Goal: Information Seeking & Learning: Learn about a topic

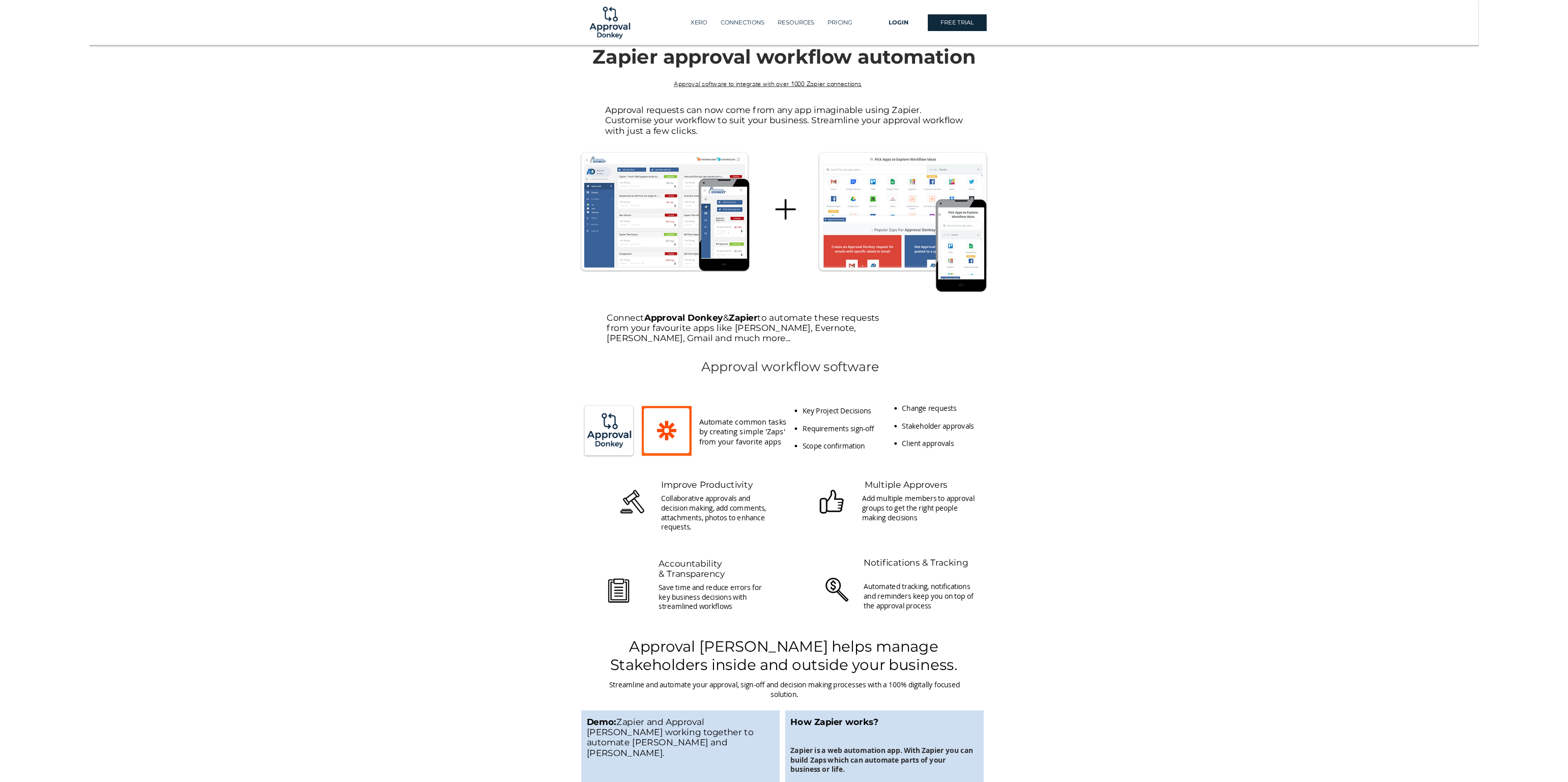
scroll to position [644, 0]
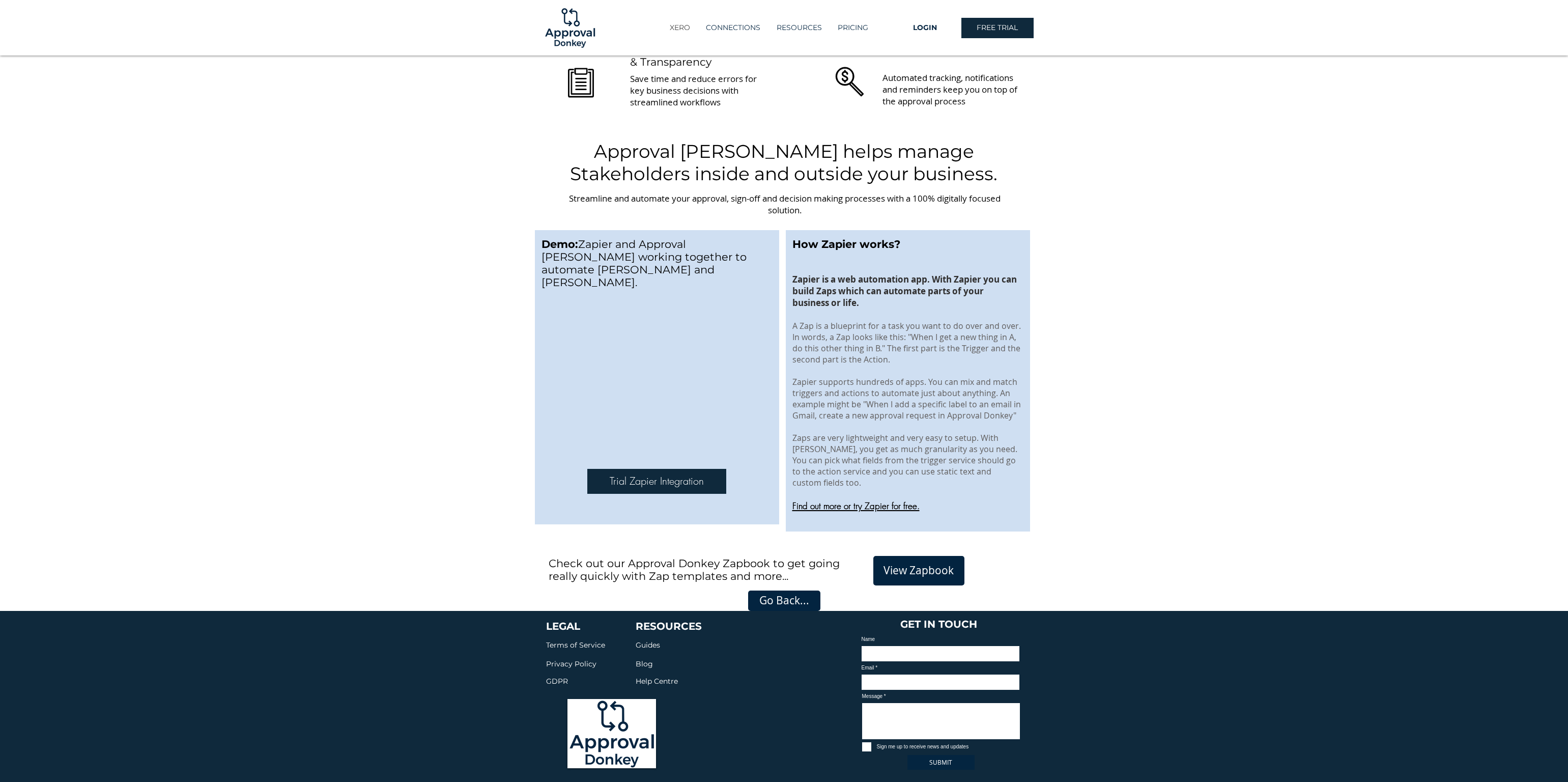
click at [680, 30] on p "XERO" at bounding box center [680, 28] width 30 height 17
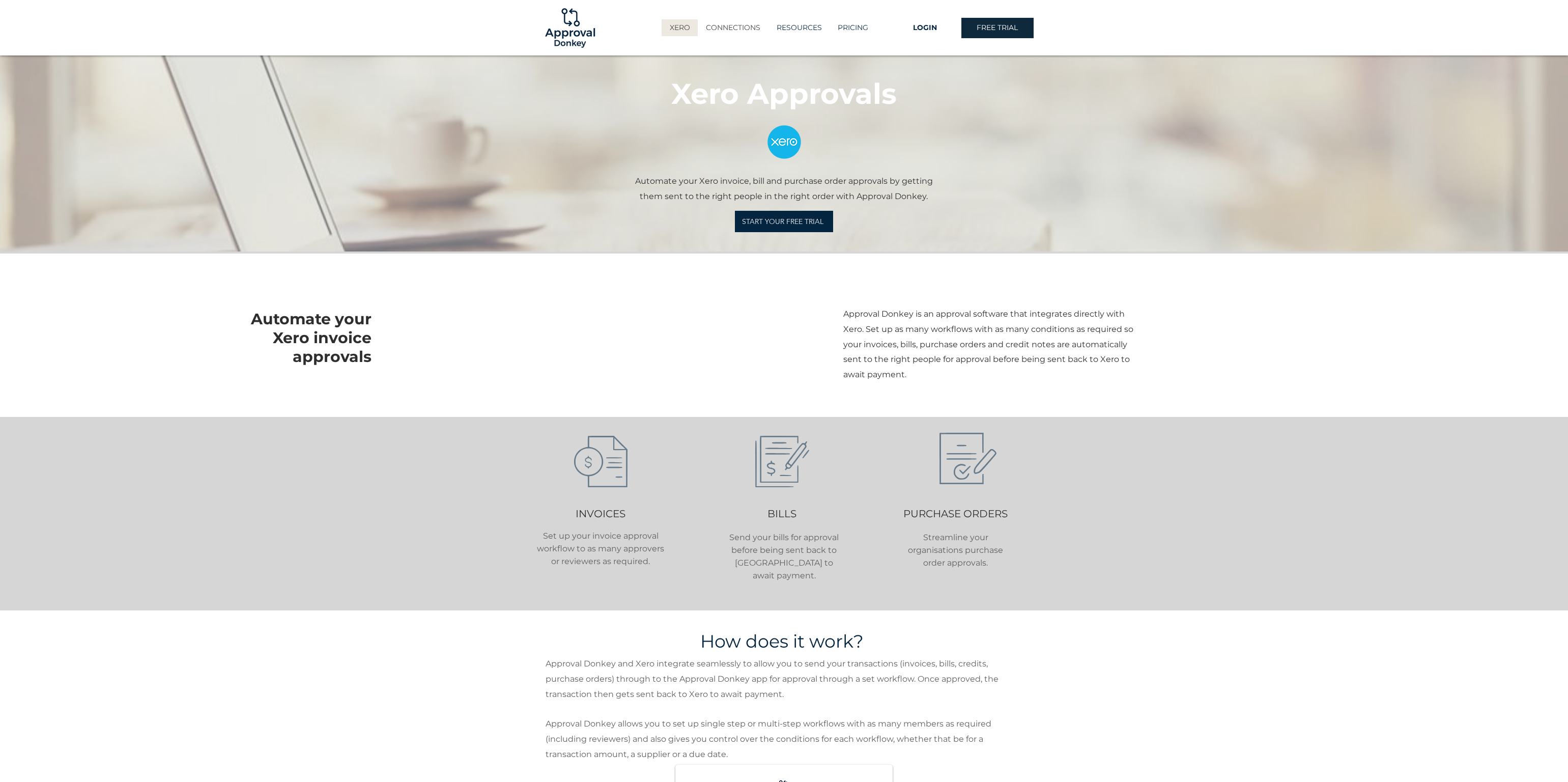
click at [738, 31] on p "CONNECTIONS" at bounding box center [733, 28] width 65 height 17
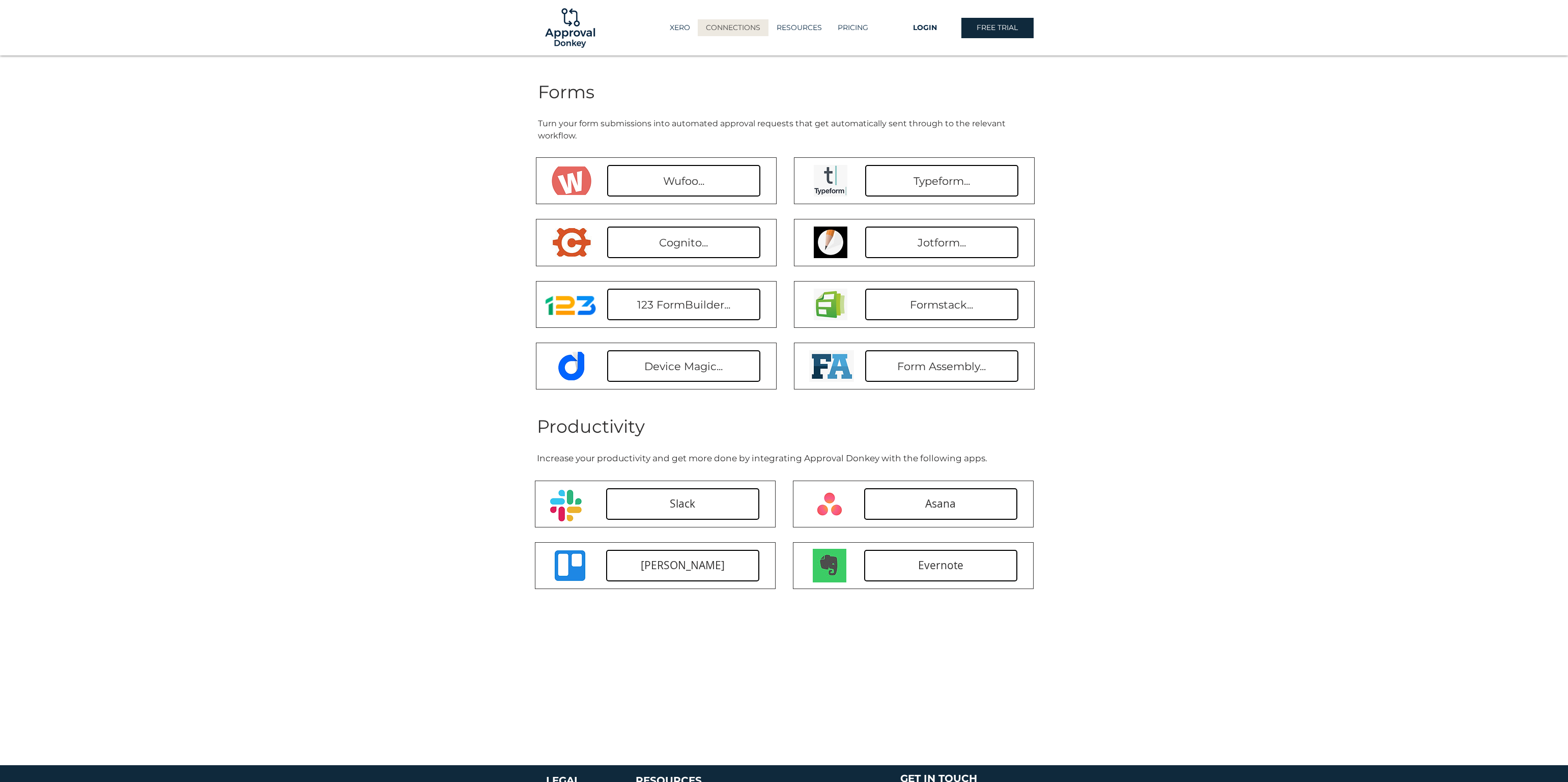
scroll to position [429, 0]
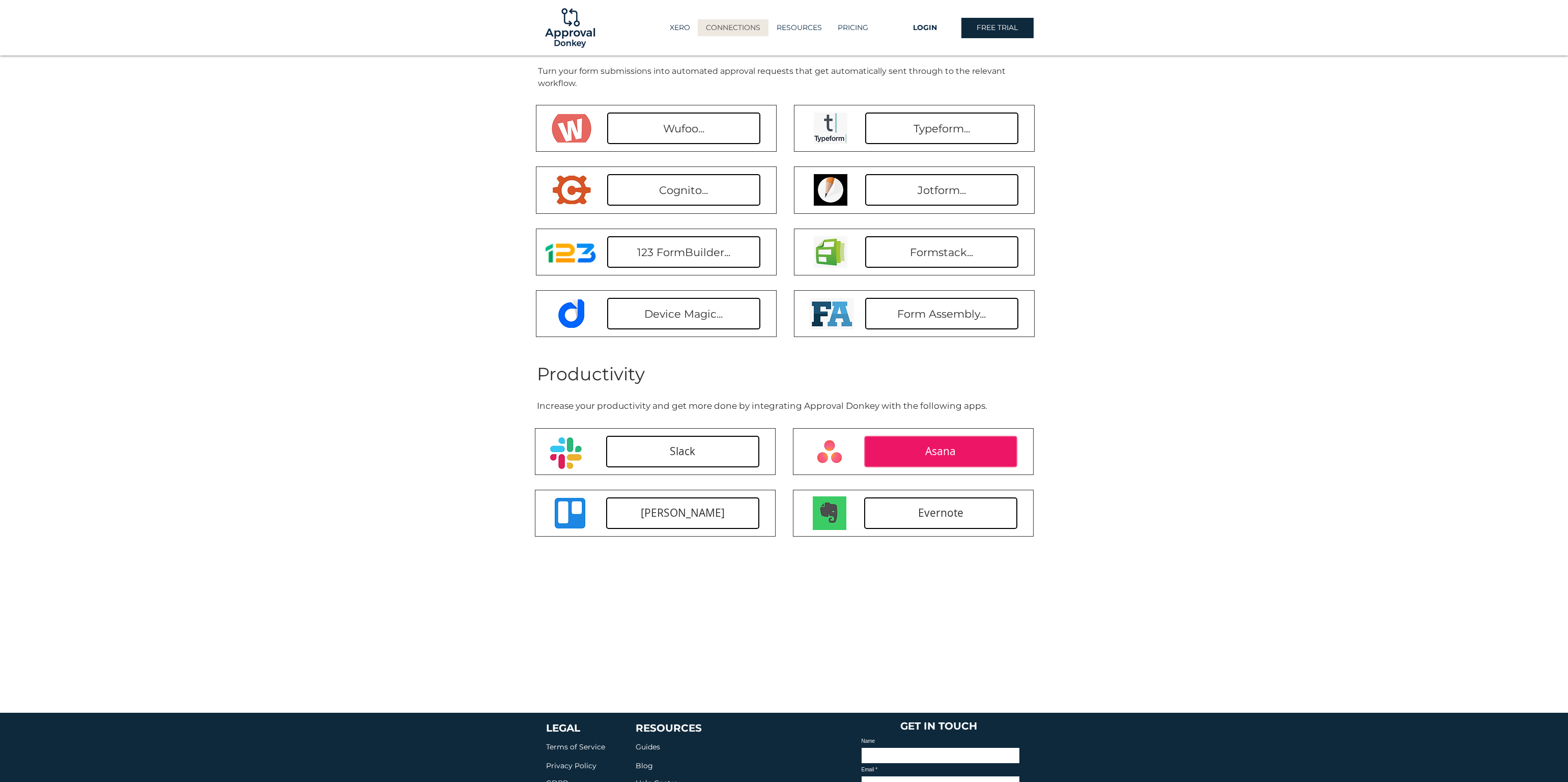
click at [937, 449] on span "Asana" at bounding box center [940, 451] width 30 height 15
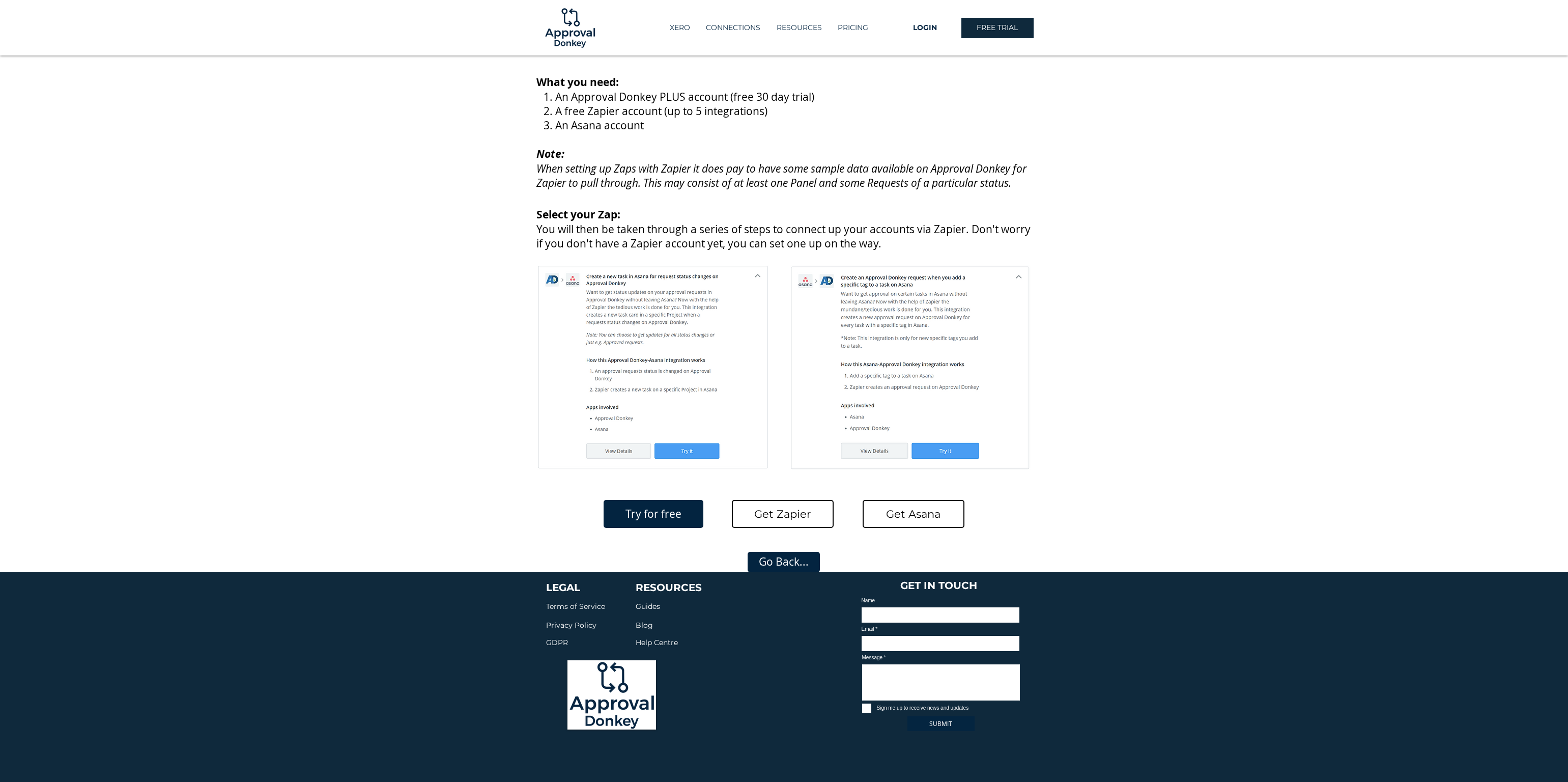
scroll to position [152, 0]
